Goal: Information Seeking & Learning: Learn about a topic

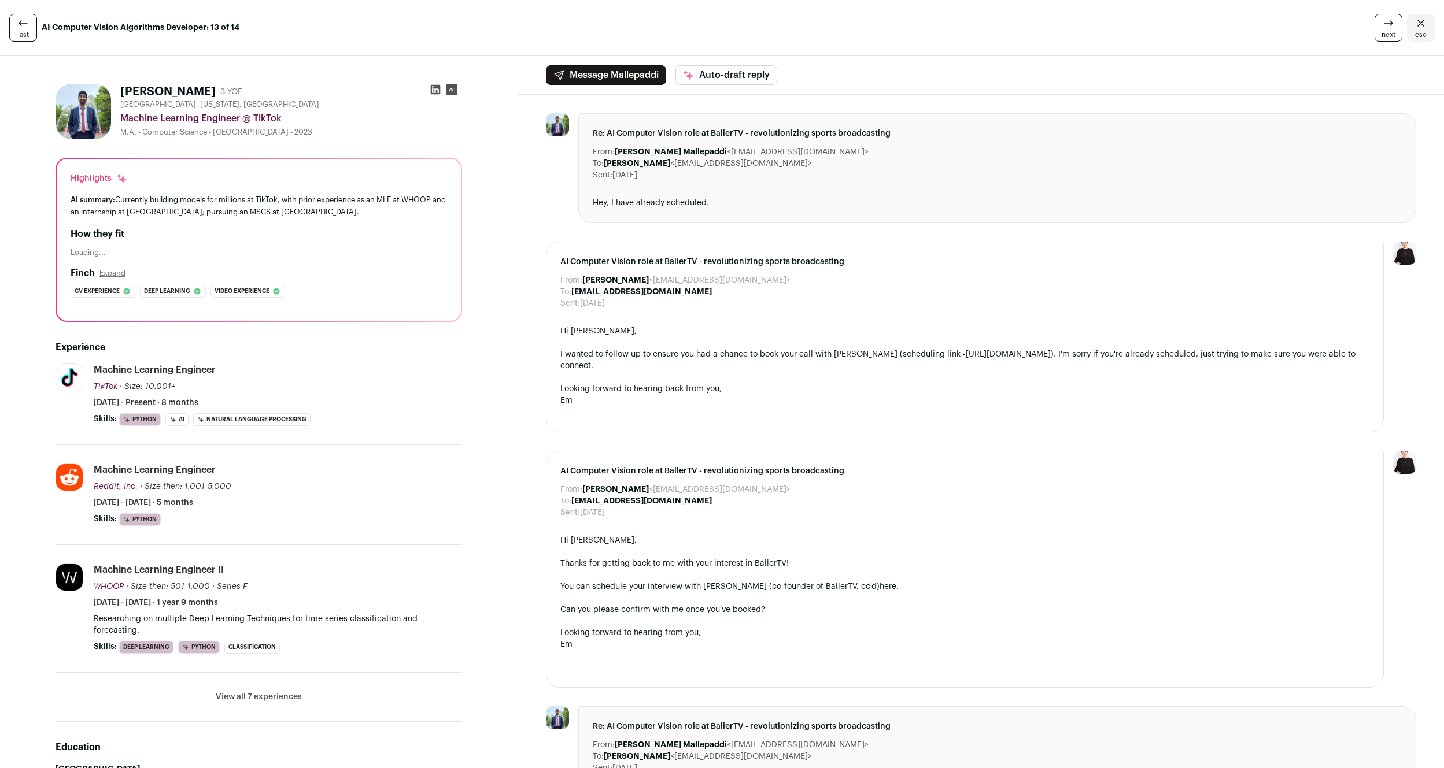
click at [1385, 28] on icon at bounding box center [1388, 23] width 14 height 14
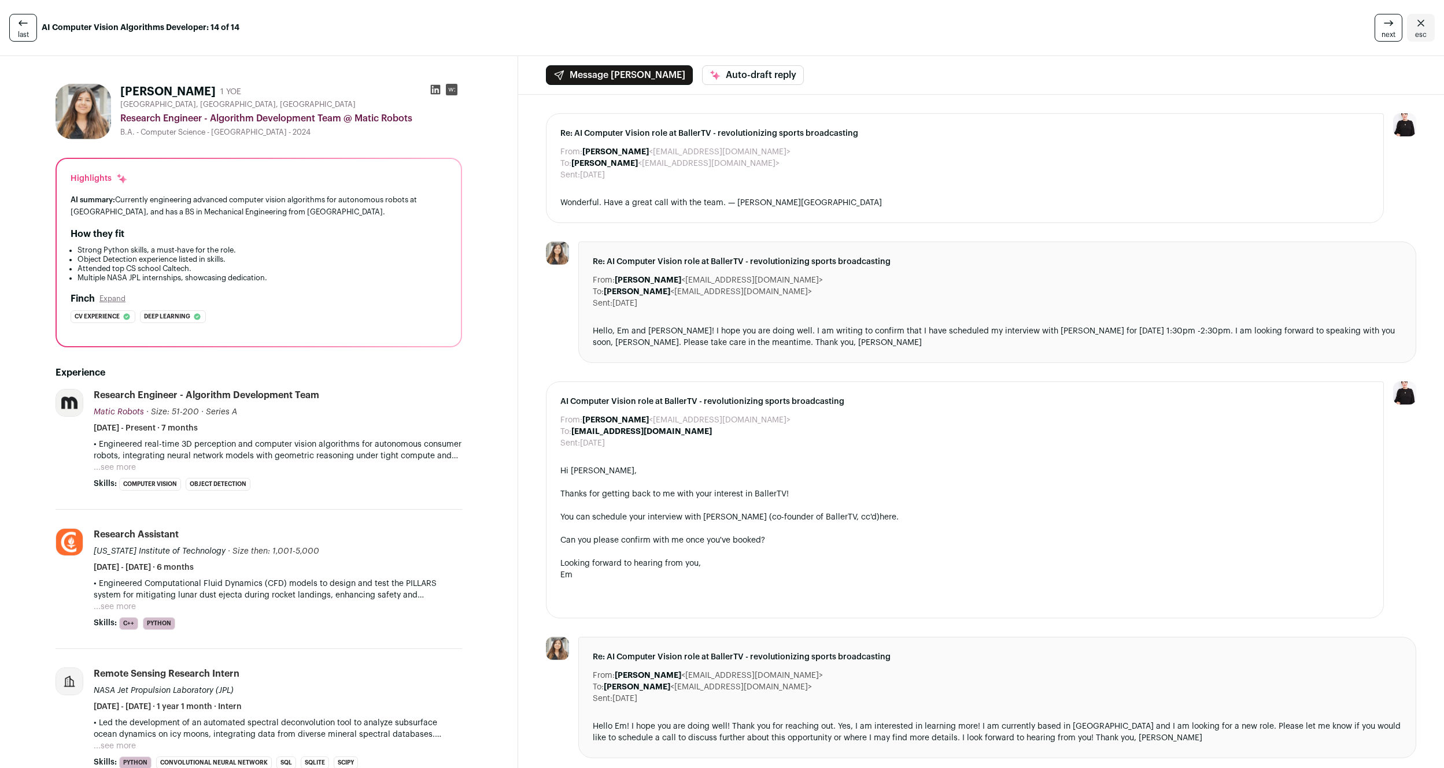
click at [1385, 28] on icon at bounding box center [1388, 23] width 14 height 14
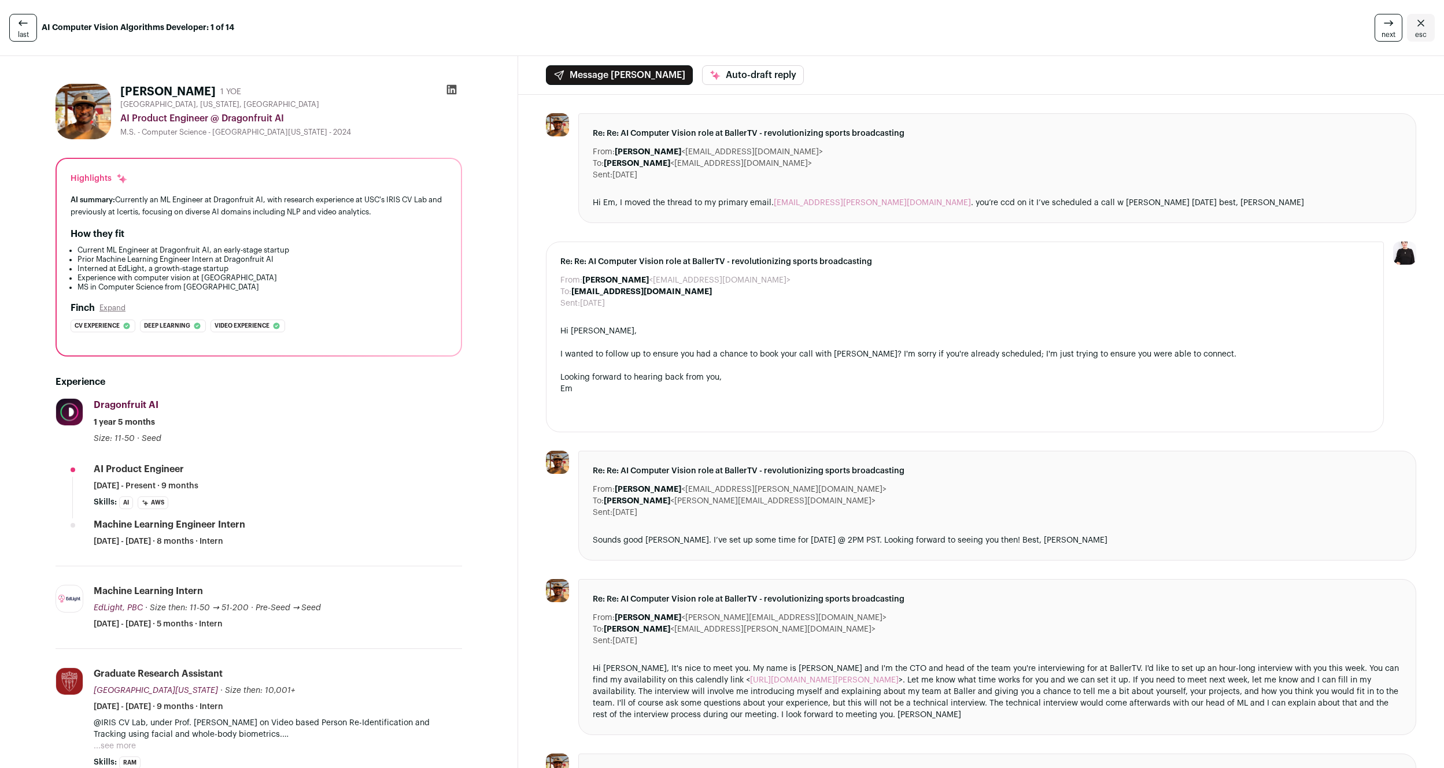
click at [1385, 28] on icon at bounding box center [1388, 23] width 14 height 14
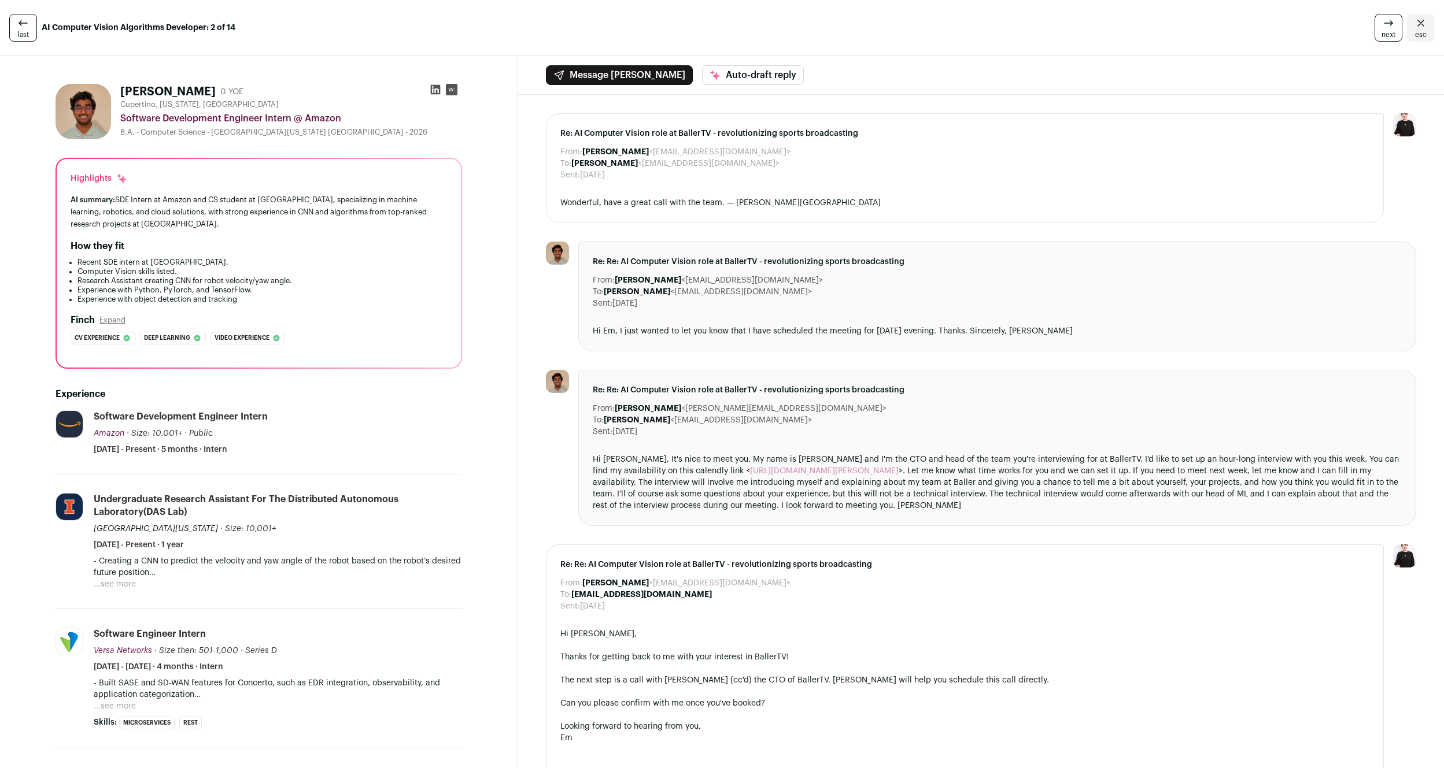
click at [1385, 28] on icon at bounding box center [1388, 23] width 14 height 14
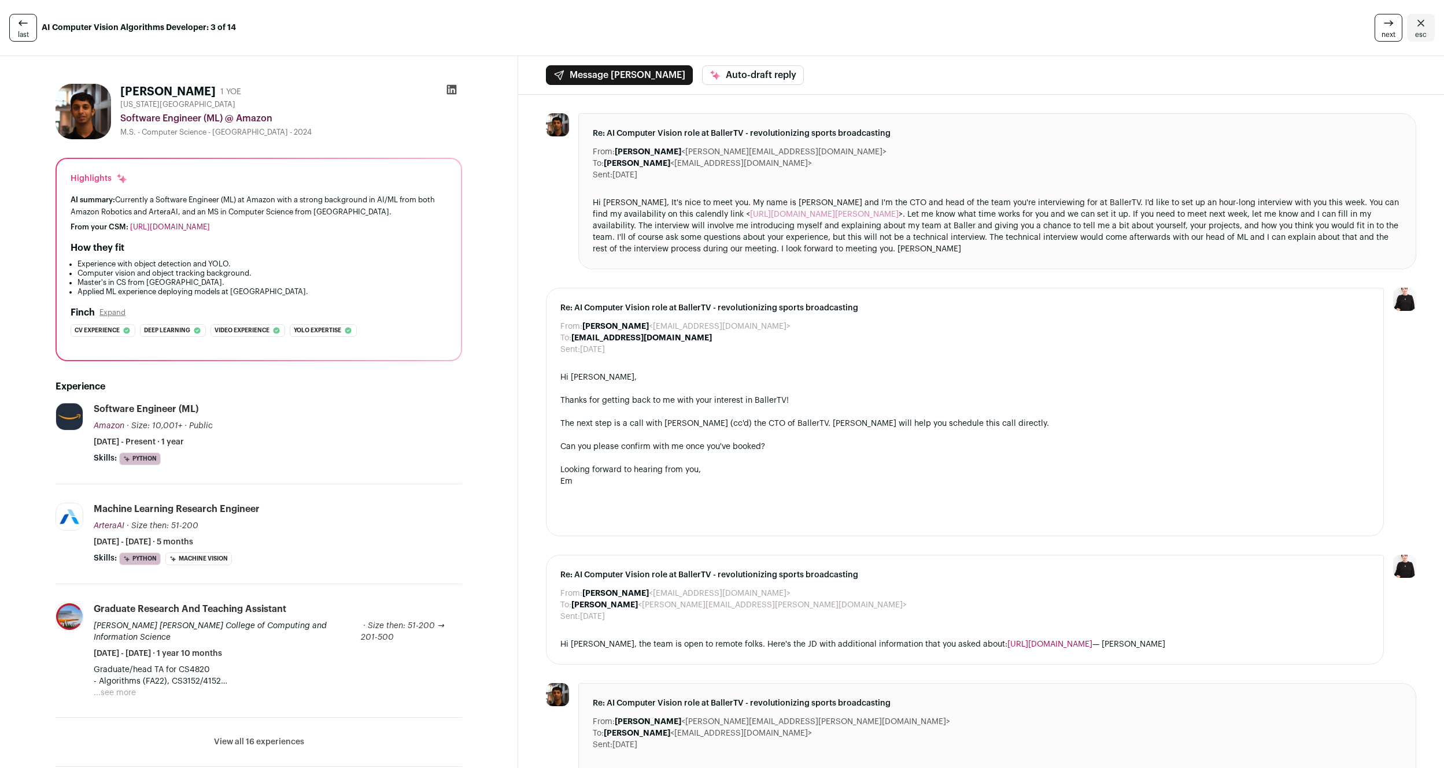
click at [1385, 28] on icon at bounding box center [1388, 23] width 14 height 14
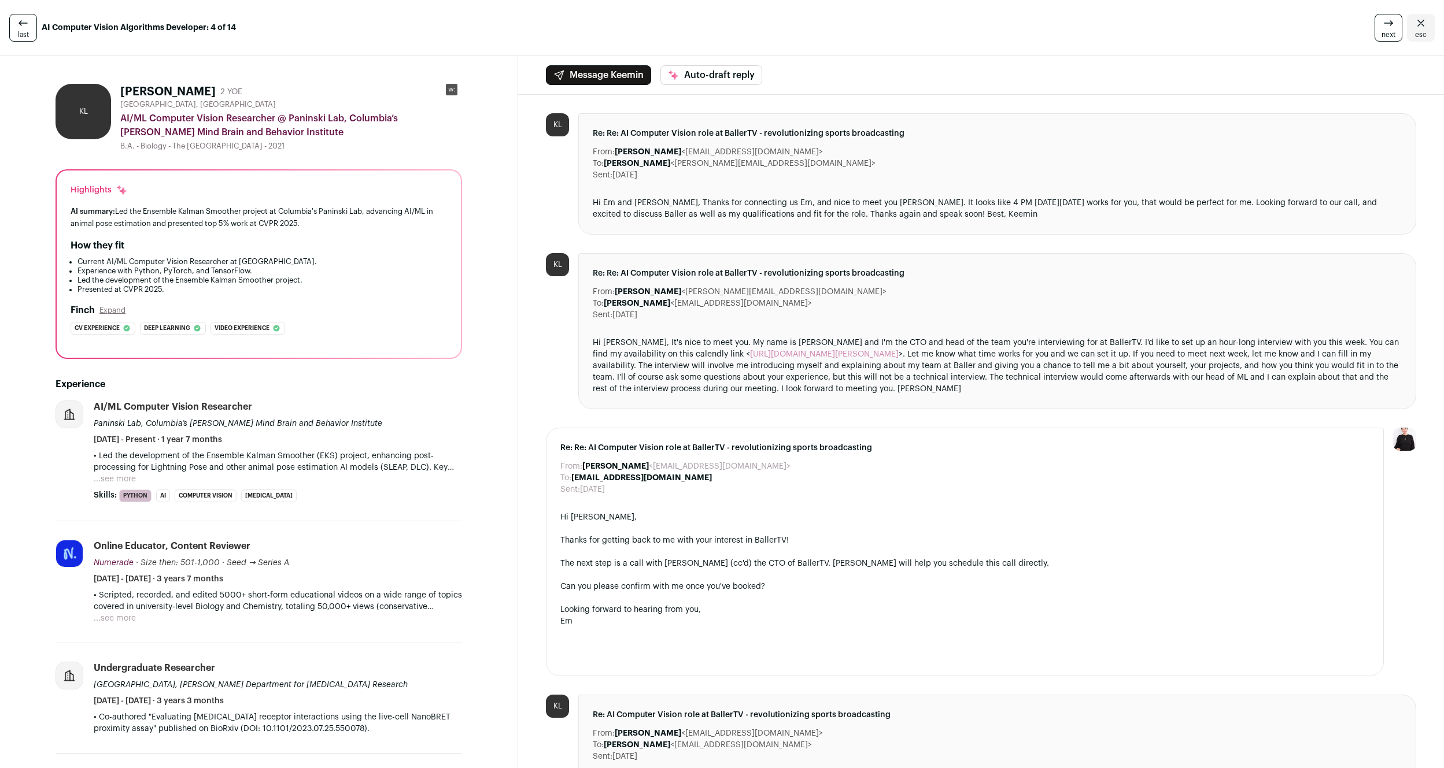
click at [1385, 28] on icon at bounding box center [1388, 23] width 14 height 14
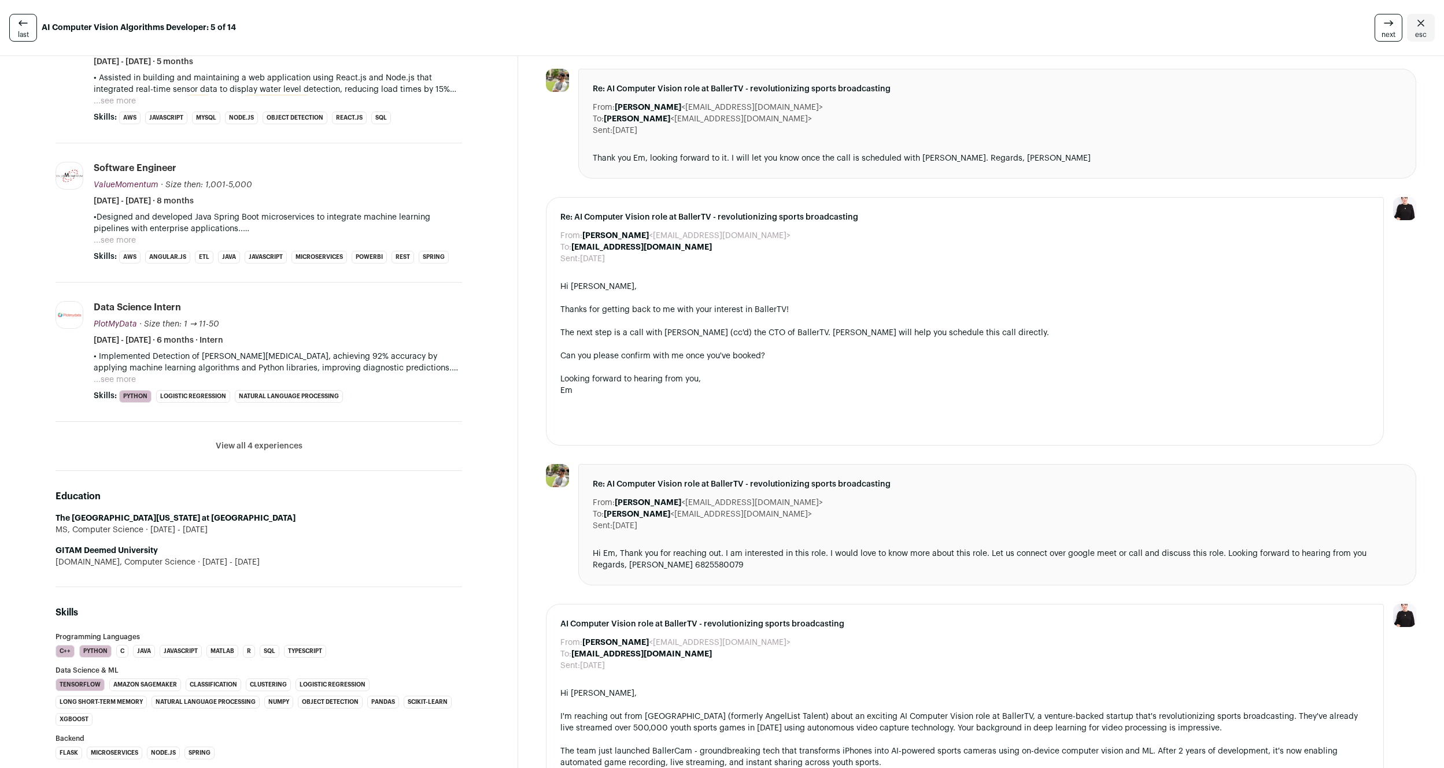
scroll to position [649, 0]
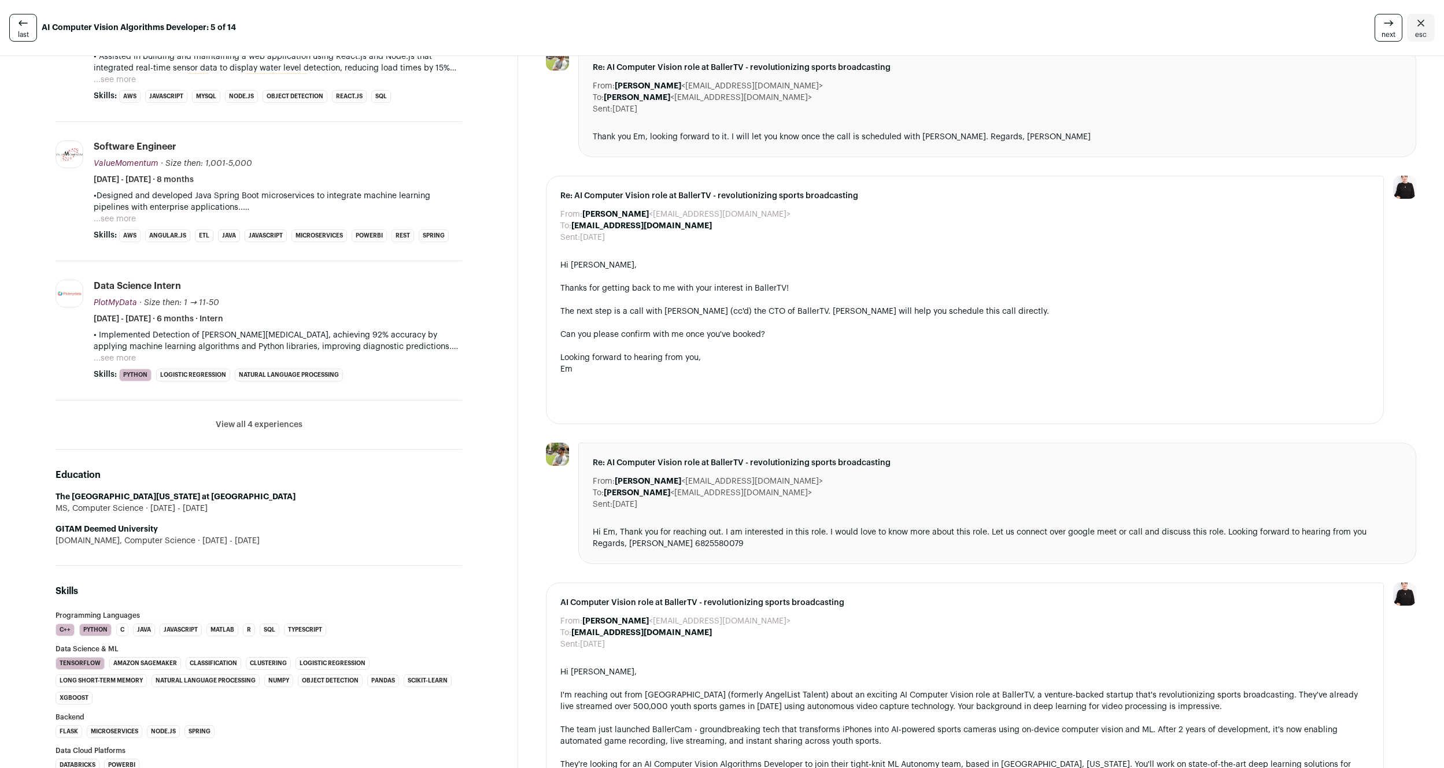
click at [257, 419] on button "View all 4 experiences" at bounding box center [259, 425] width 87 height 12
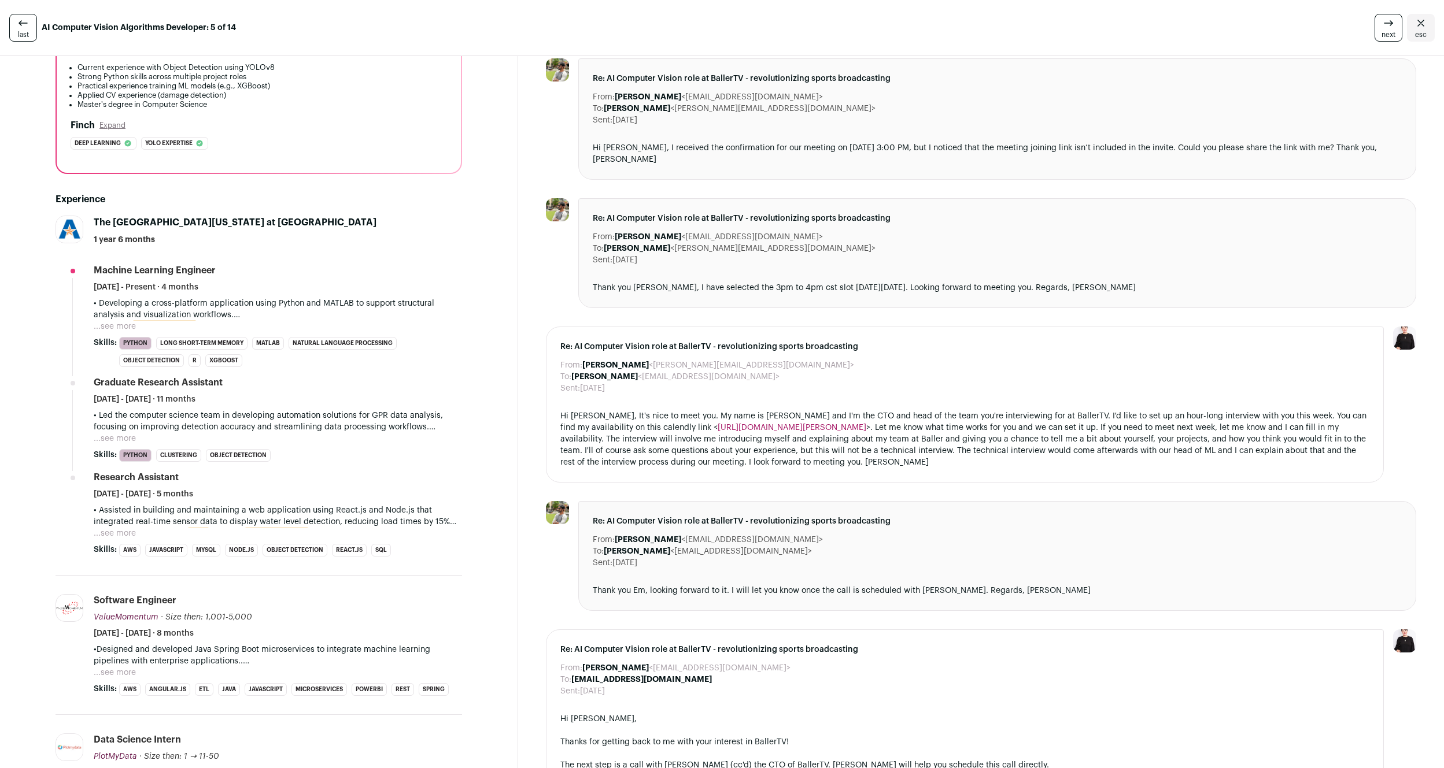
scroll to position [177, 0]
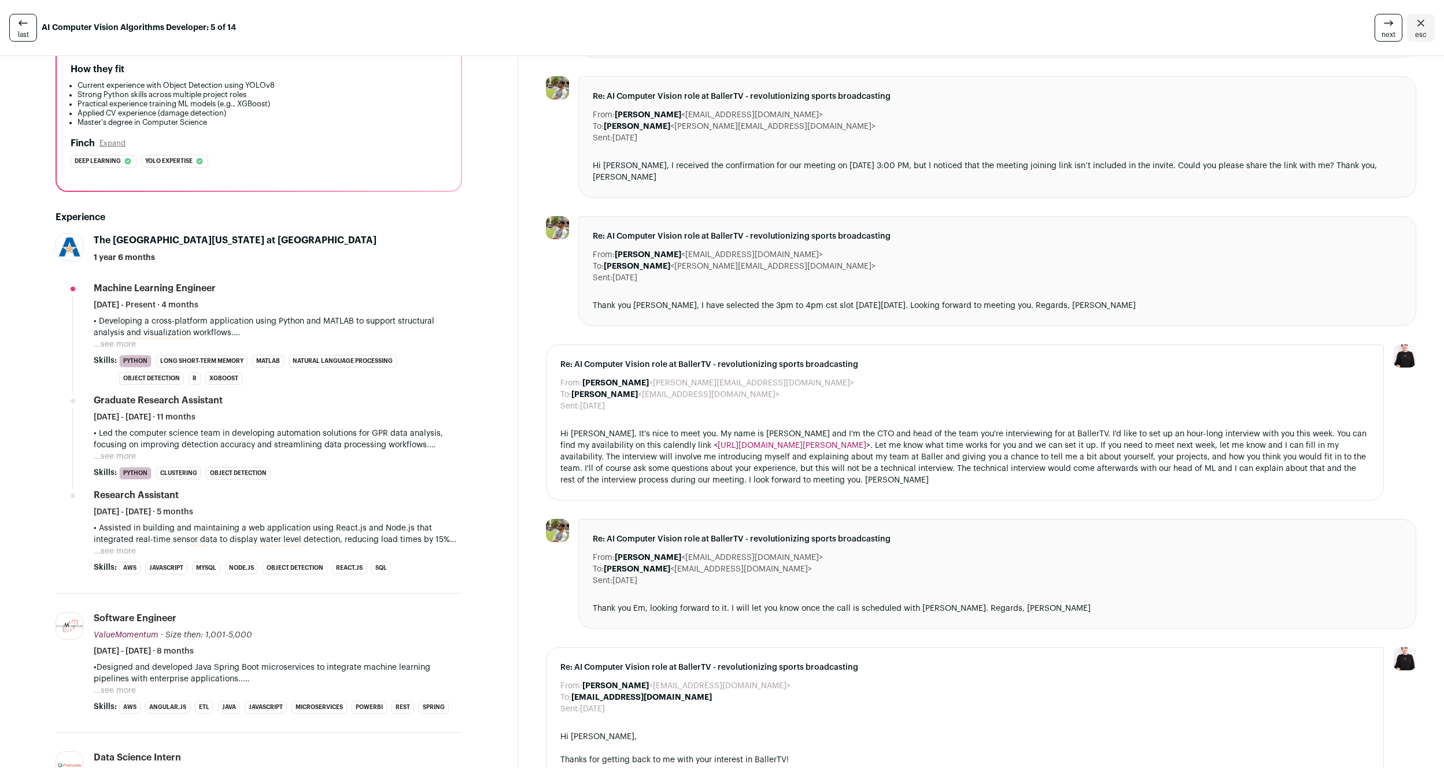
click at [116, 340] on button "...see more" at bounding box center [115, 345] width 42 height 12
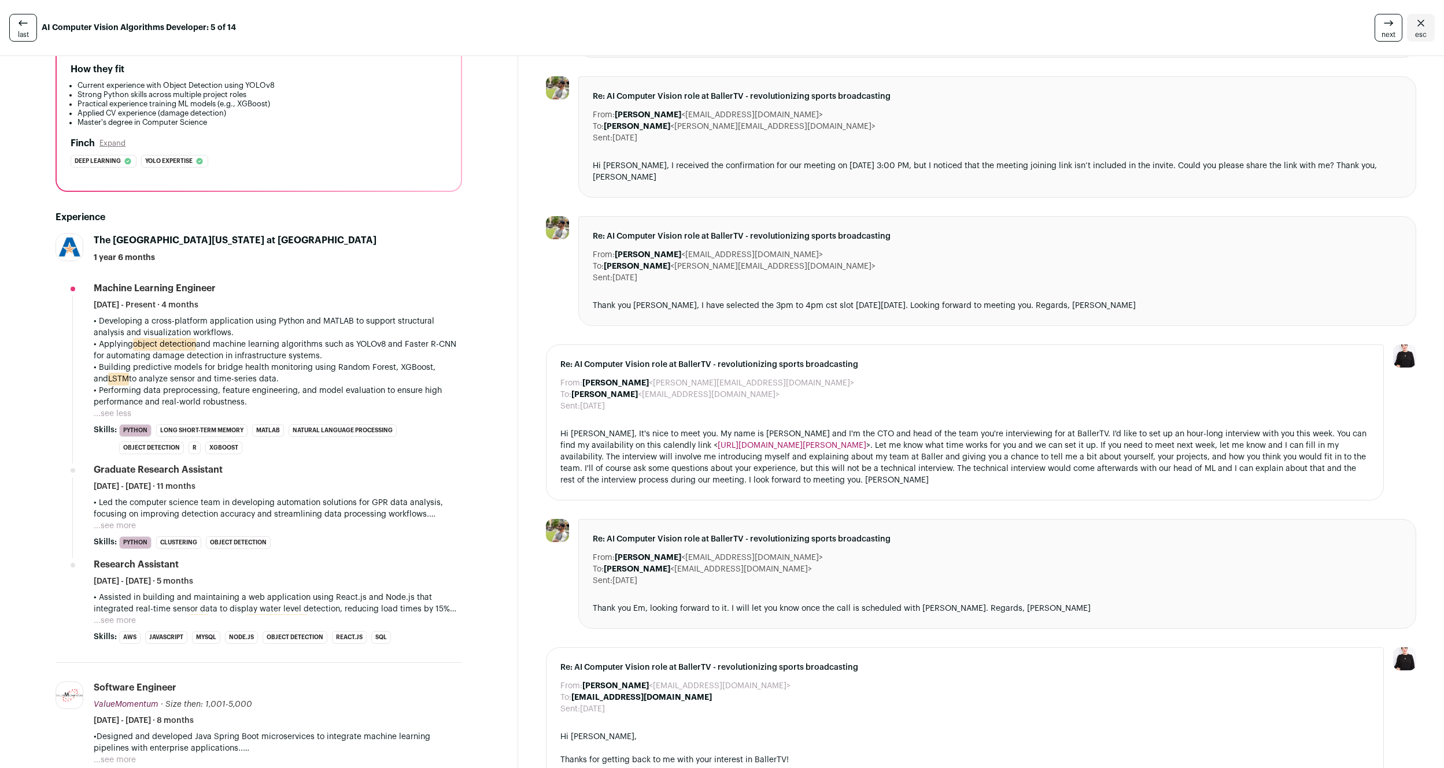
click at [307, 339] on p "• Applying object detection and machine learning algorithms such as YOLOv8 and …" at bounding box center [278, 350] width 368 height 23
